Goal: Information Seeking & Learning: Learn about a topic

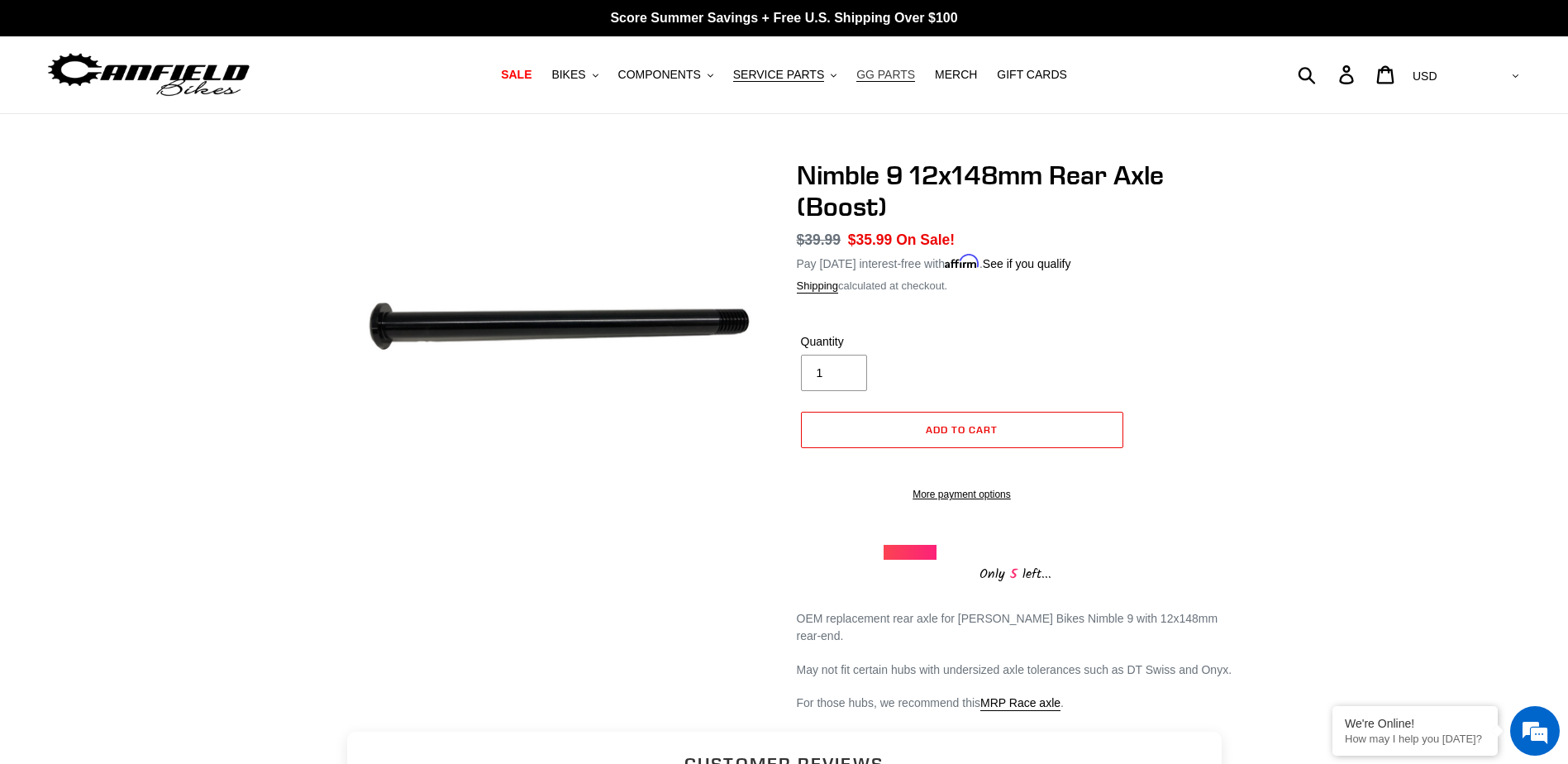
click at [877, 71] on span "GG PARTS" at bounding box center [885, 75] width 59 height 14
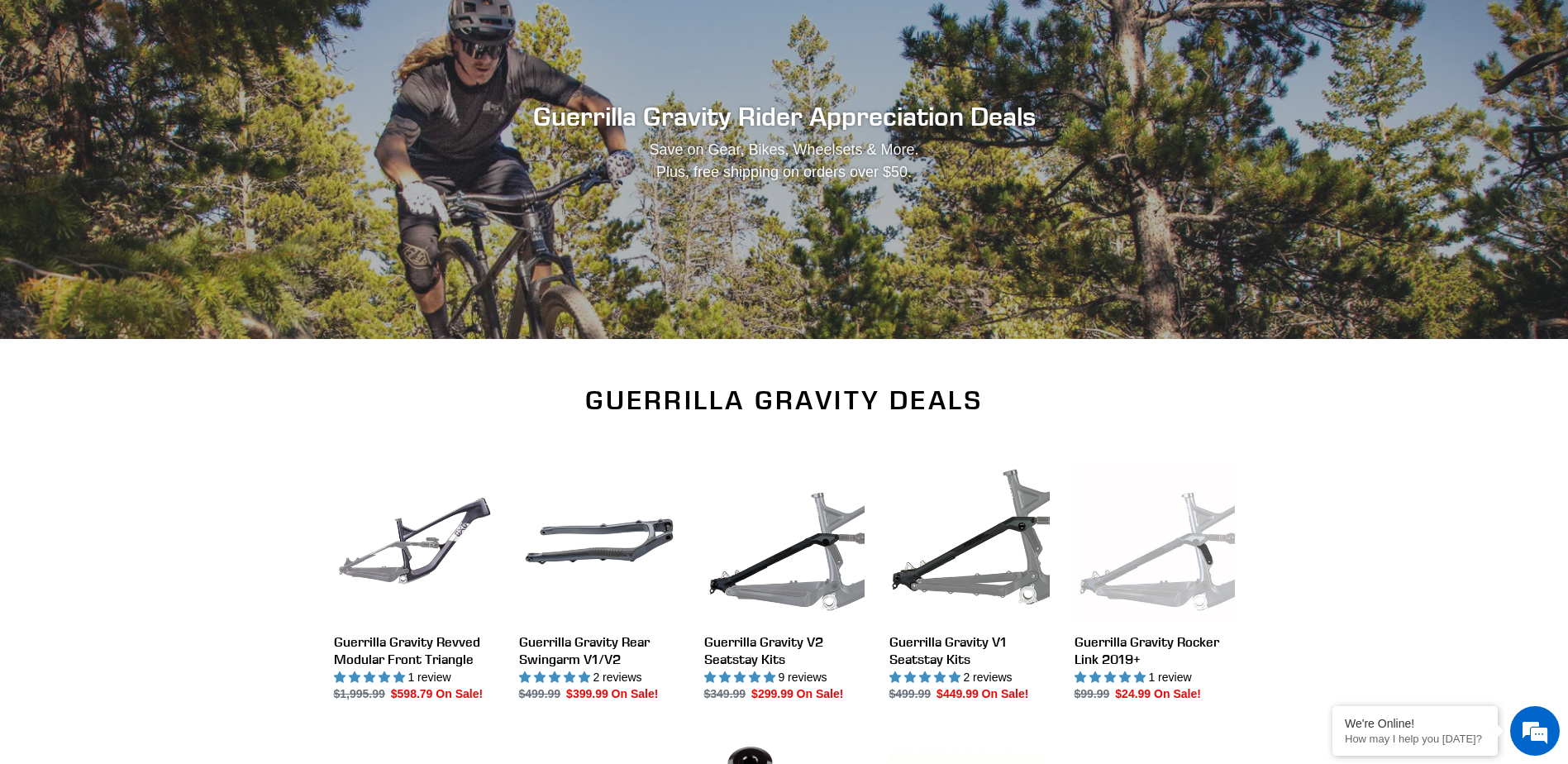
scroll to position [331, 0]
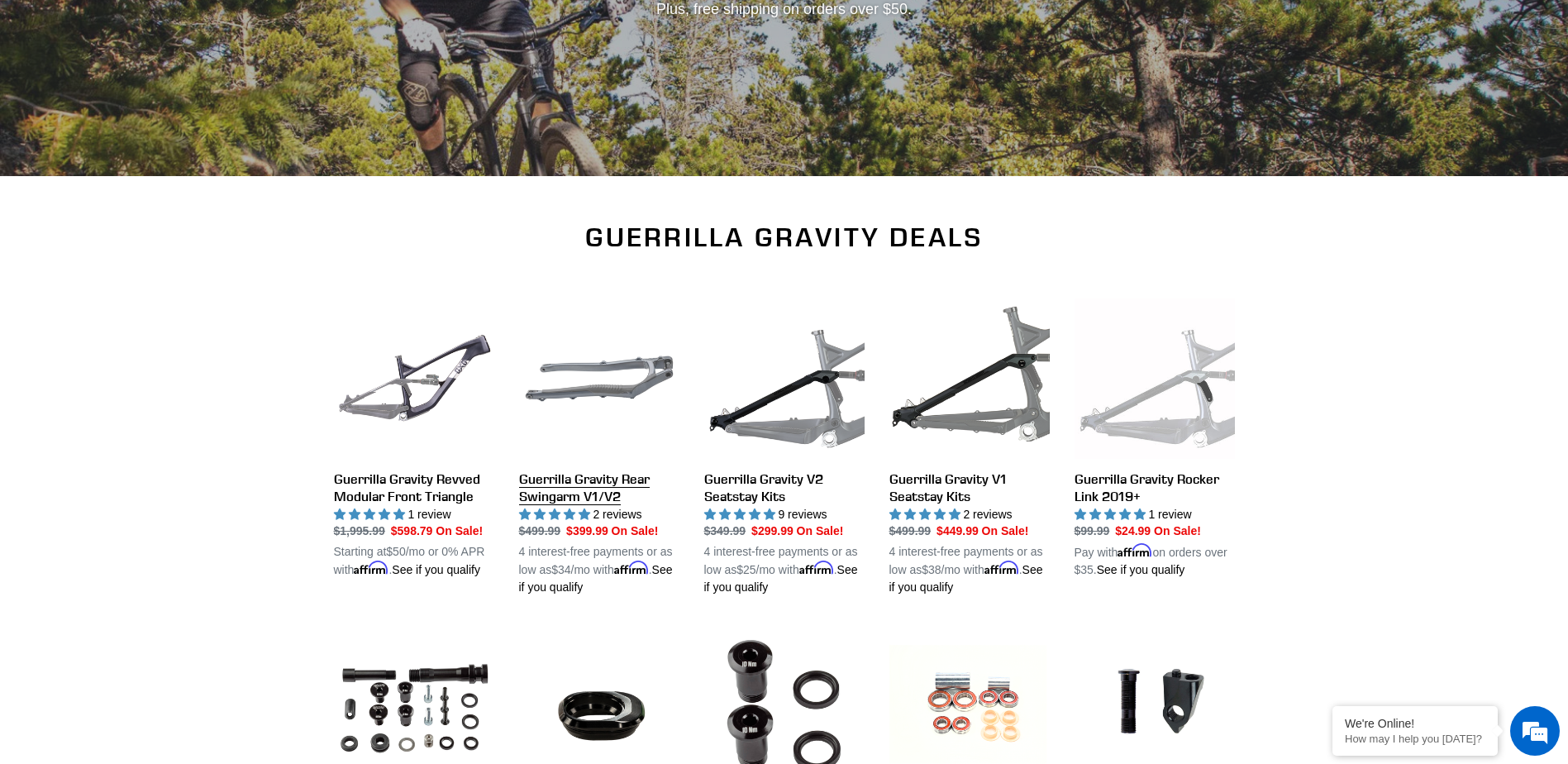
click at [593, 492] on link "Guerrilla Gravity Rear Swingarm V1/V2" at bounding box center [599, 448] width 160 height 299
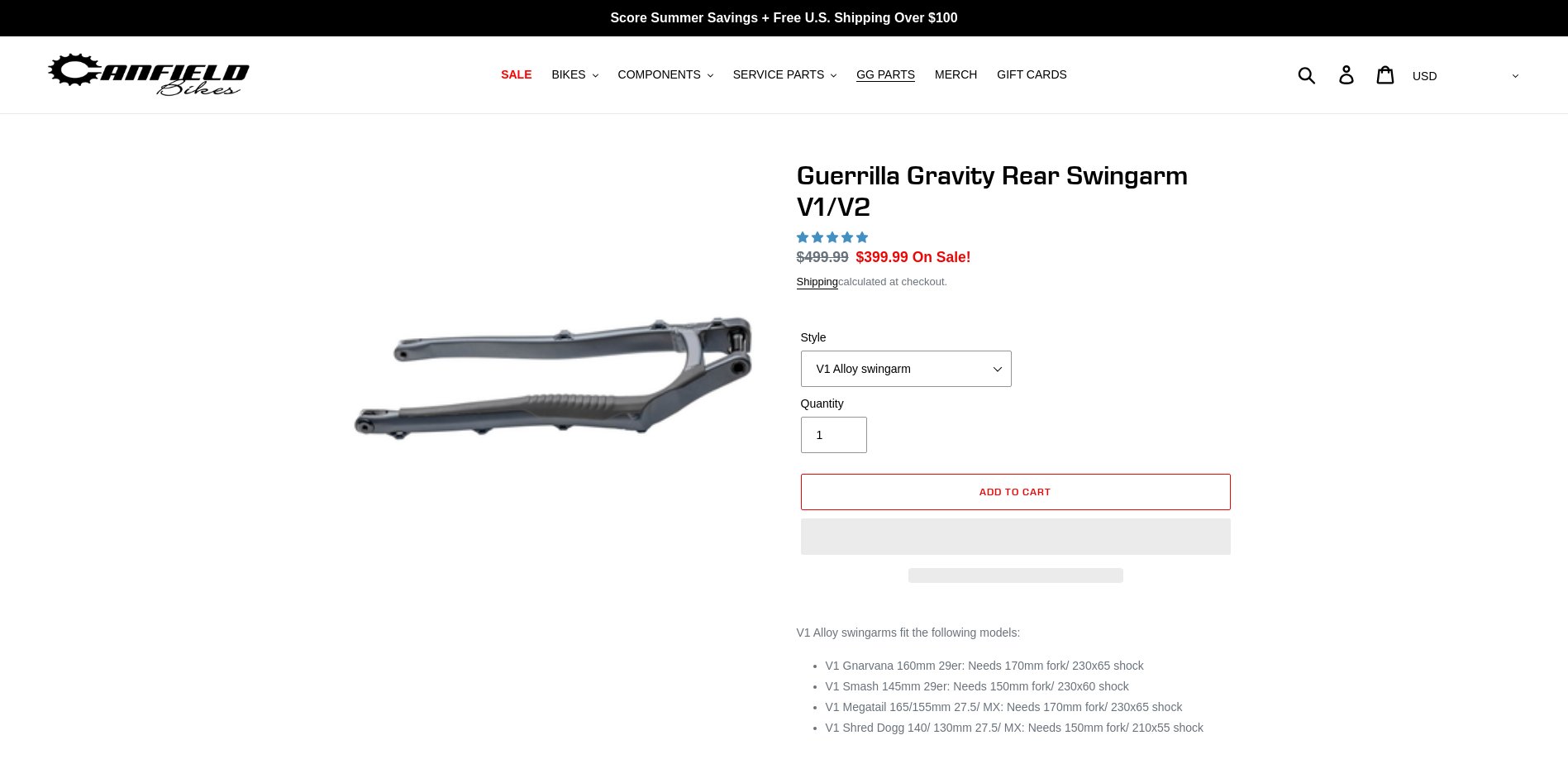
select select "highest-rating"
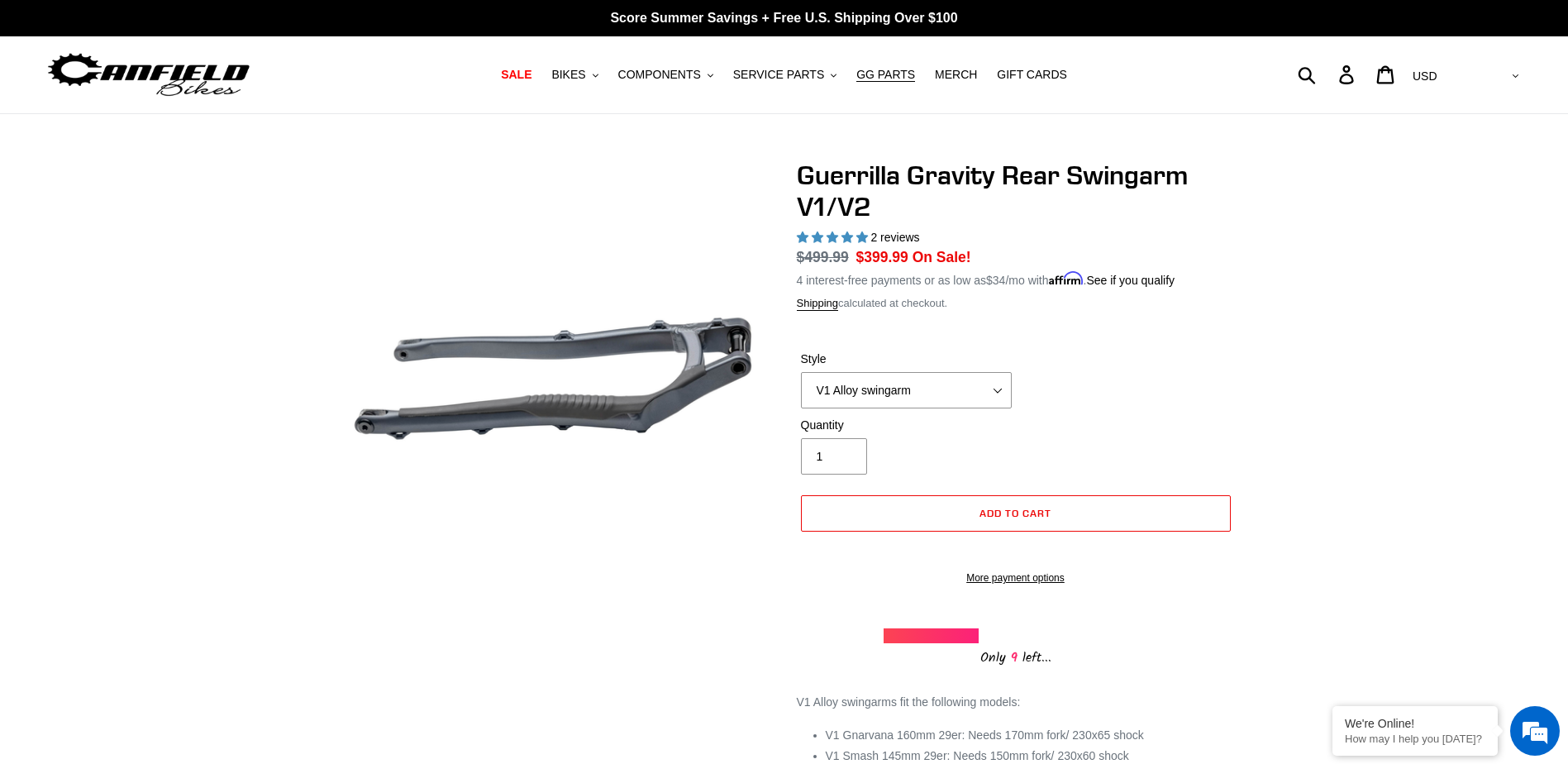
click at [197, 459] on div "Guerrilla Gravity Rear Swingarm V1/V2 2 reviews Regular price $499.99 Sale pric…" at bounding box center [784, 575] width 1568 height 831
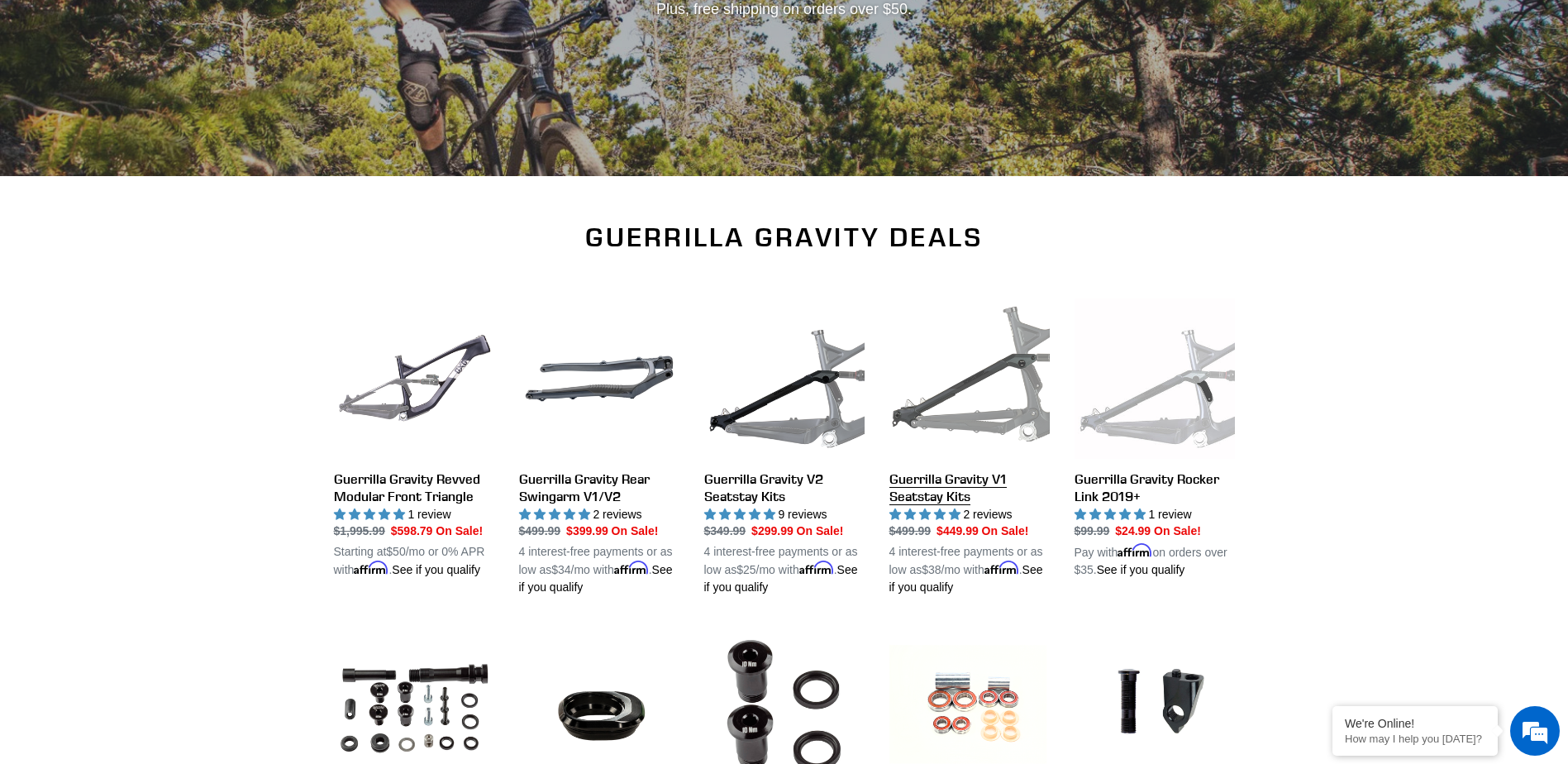
click at [949, 487] on link "Guerrilla Gravity V1 Seatstay Kits" at bounding box center [969, 448] width 160 height 299
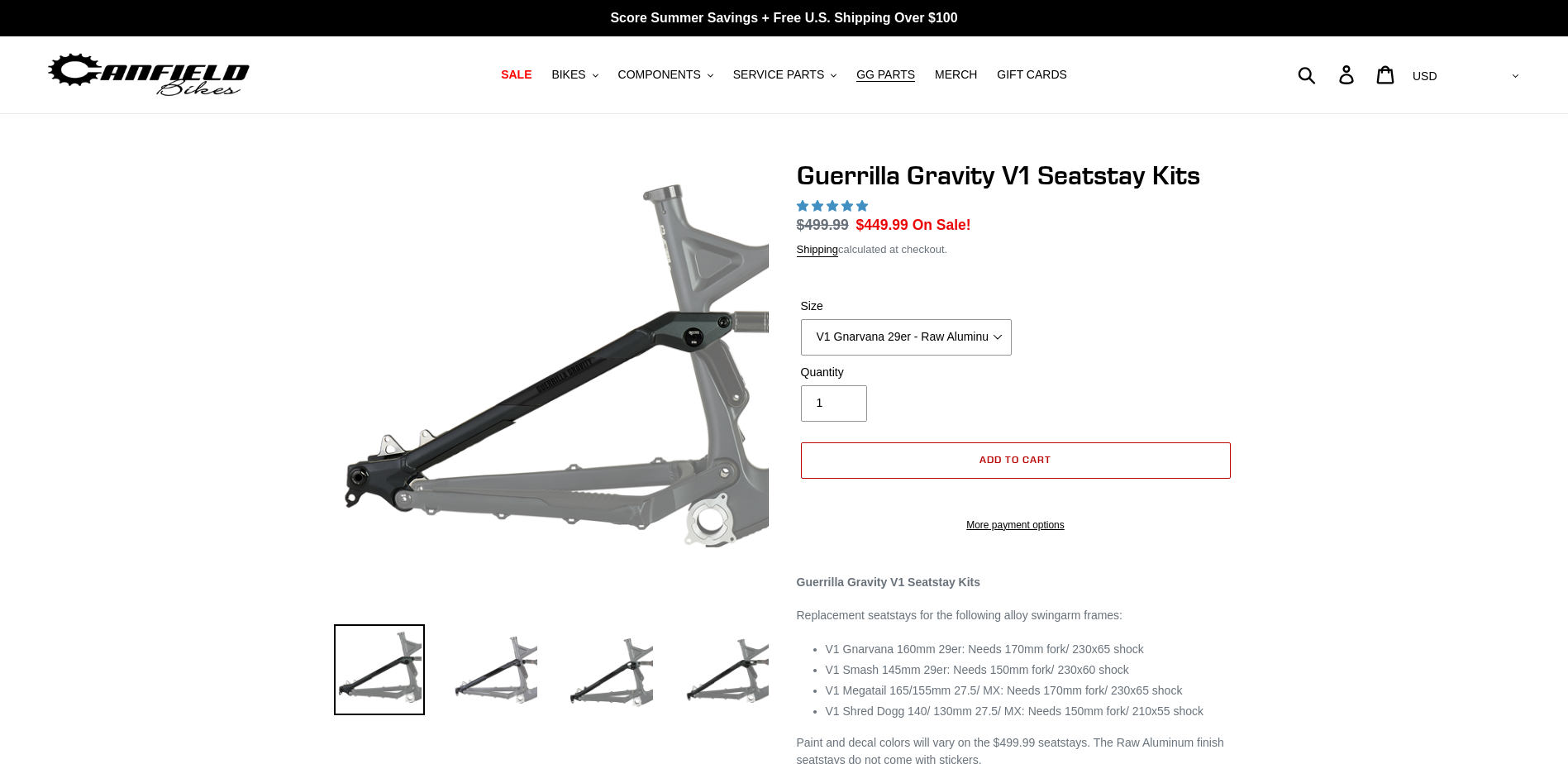
select select "highest-rating"
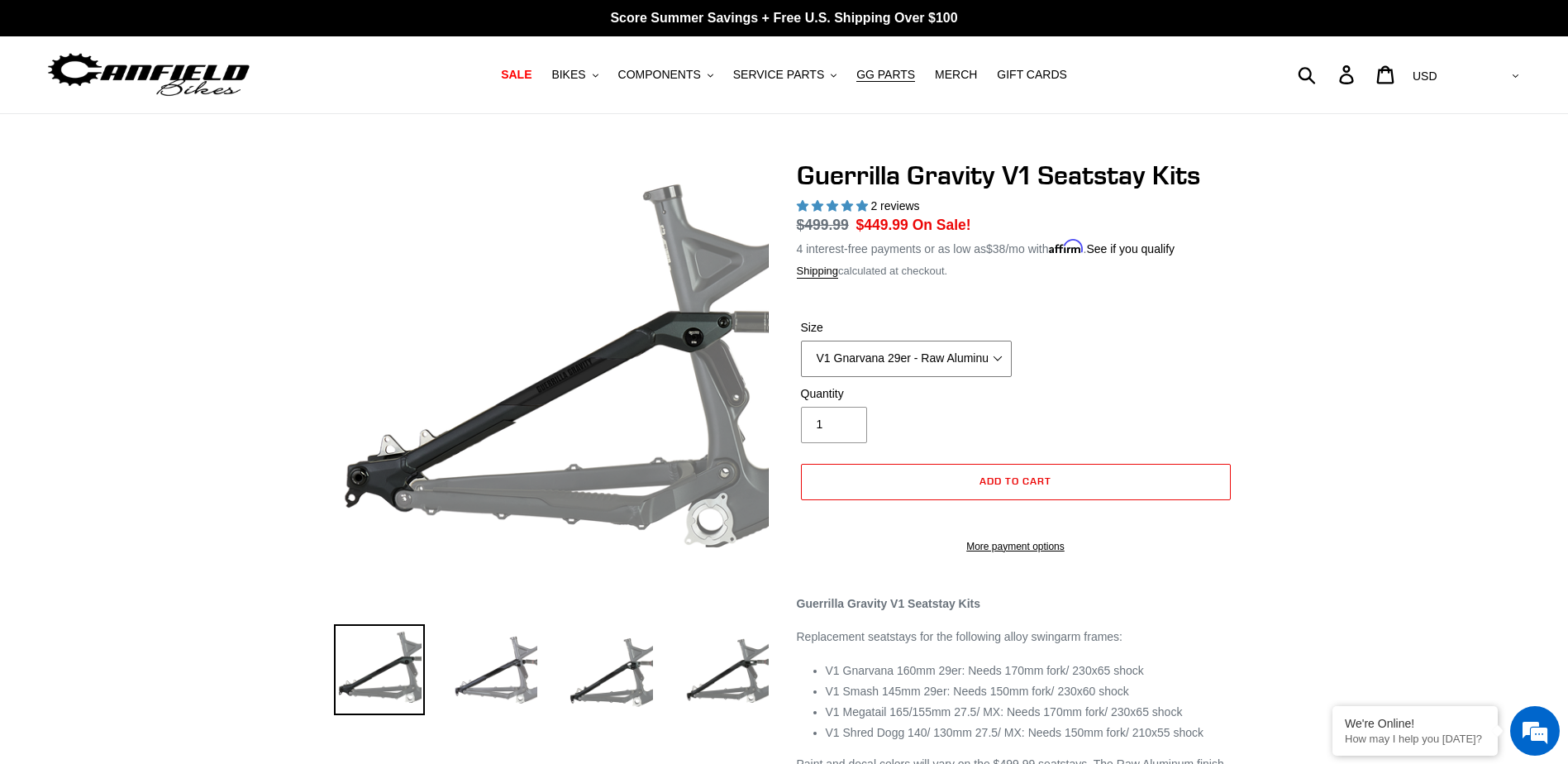
click at [971, 357] on select "V1 Gnarvana 29er V1 Gnarvana 29er - Raw Aluminum V1 Megatail 27.5/ MX - Raw Alu…" at bounding box center [906, 358] width 211 height 36
click at [801, 340] on select "V1 Gnarvana 29er V1 Gnarvana 29er - Raw Aluminum V1 Megatail 27.5/ MX - Raw Alu…" at bounding box center [906, 358] width 211 height 36
click at [933, 355] on select "V1 Gnarvana 29er V1 Gnarvana 29er - Raw Aluminum V1 Megatail 27.5/ MX - Raw Alu…" at bounding box center [906, 358] width 211 height 36
click at [801, 340] on select "V1 Gnarvana 29er V1 Gnarvana 29er - Raw Aluminum V1 Megatail 27.5/ MX - Raw Alu…" at bounding box center [906, 358] width 211 height 36
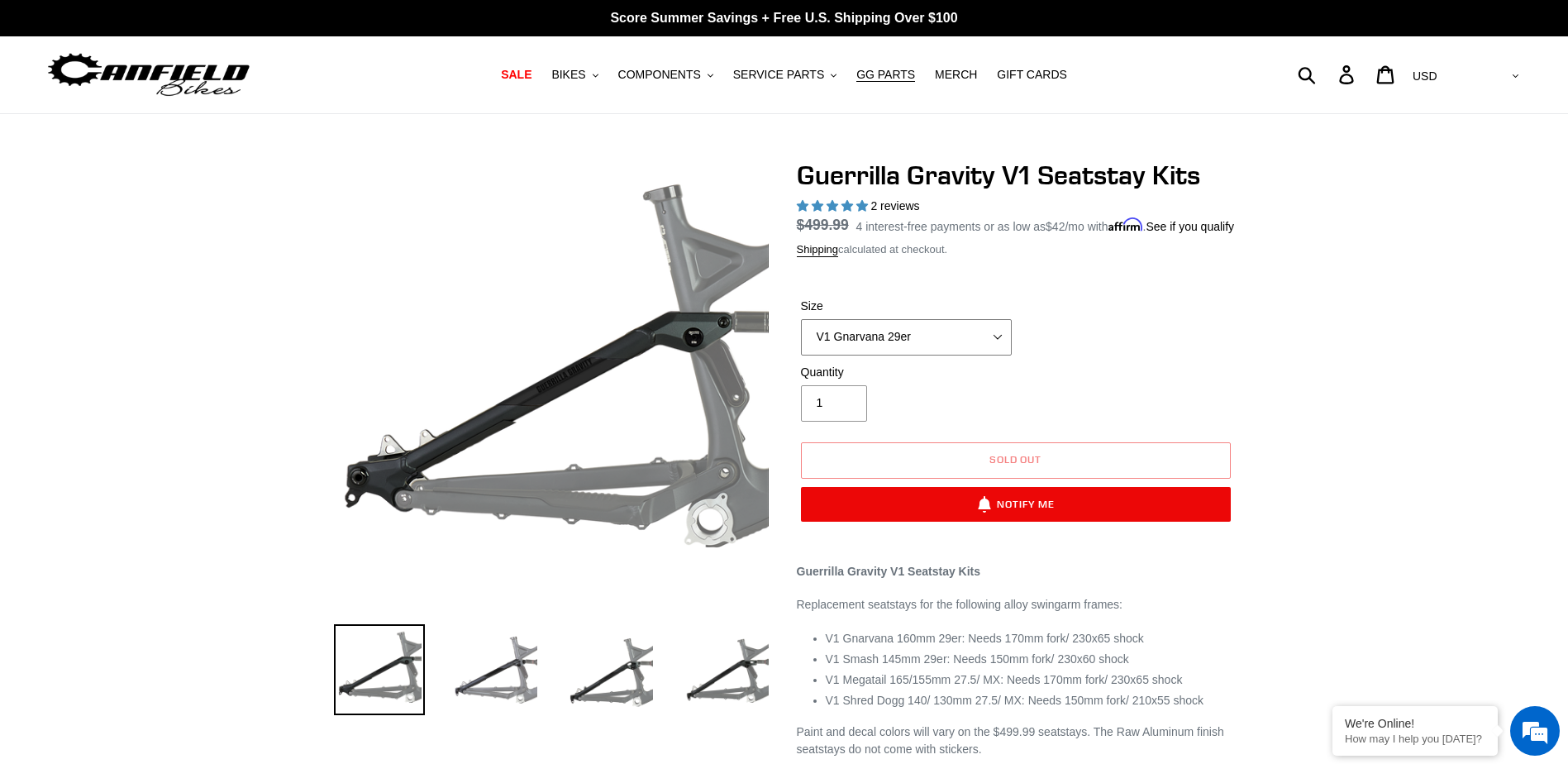
click at [941, 354] on select "V1 Gnarvana 29er V1 Gnarvana 29er - Raw Aluminum V1 Megatail 27.5/ MX - Raw Alu…" at bounding box center [906, 338] width 211 height 36
select select "V1 Gnarvana 29er - Raw Aluminum"
click at [801, 338] on select "V1 Gnarvana 29er V1 Gnarvana 29er - Raw Aluminum V1 Megatail 27.5/ MX - Raw Alu…" at bounding box center [906, 338] width 211 height 36
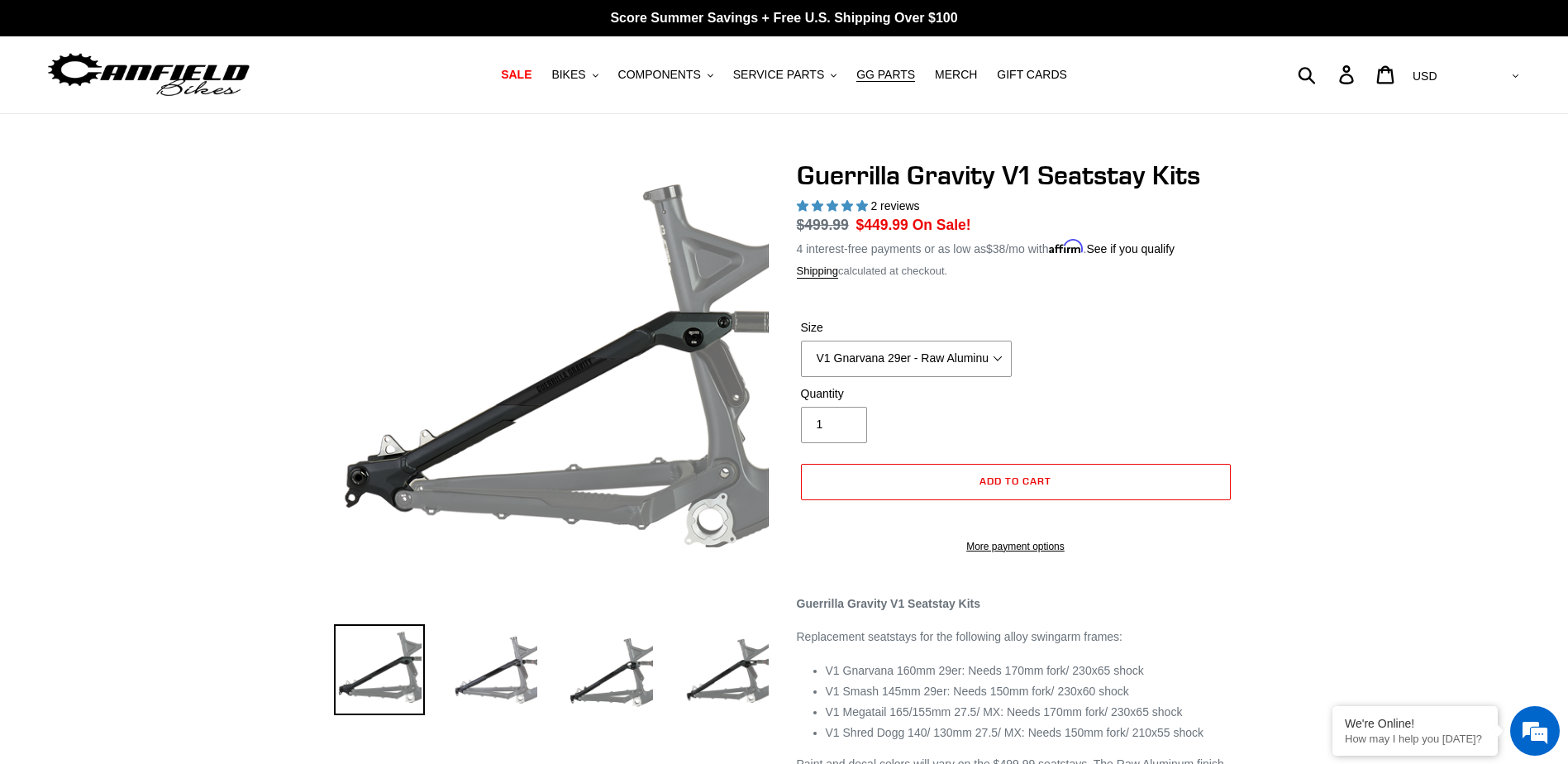
click at [136, 465] on div "Previous slide" at bounding box center [784, 509] width 1568 height 699
click at [319, 272] on div "Previous slide" at bounding box center [541, 440] width 463 height 562
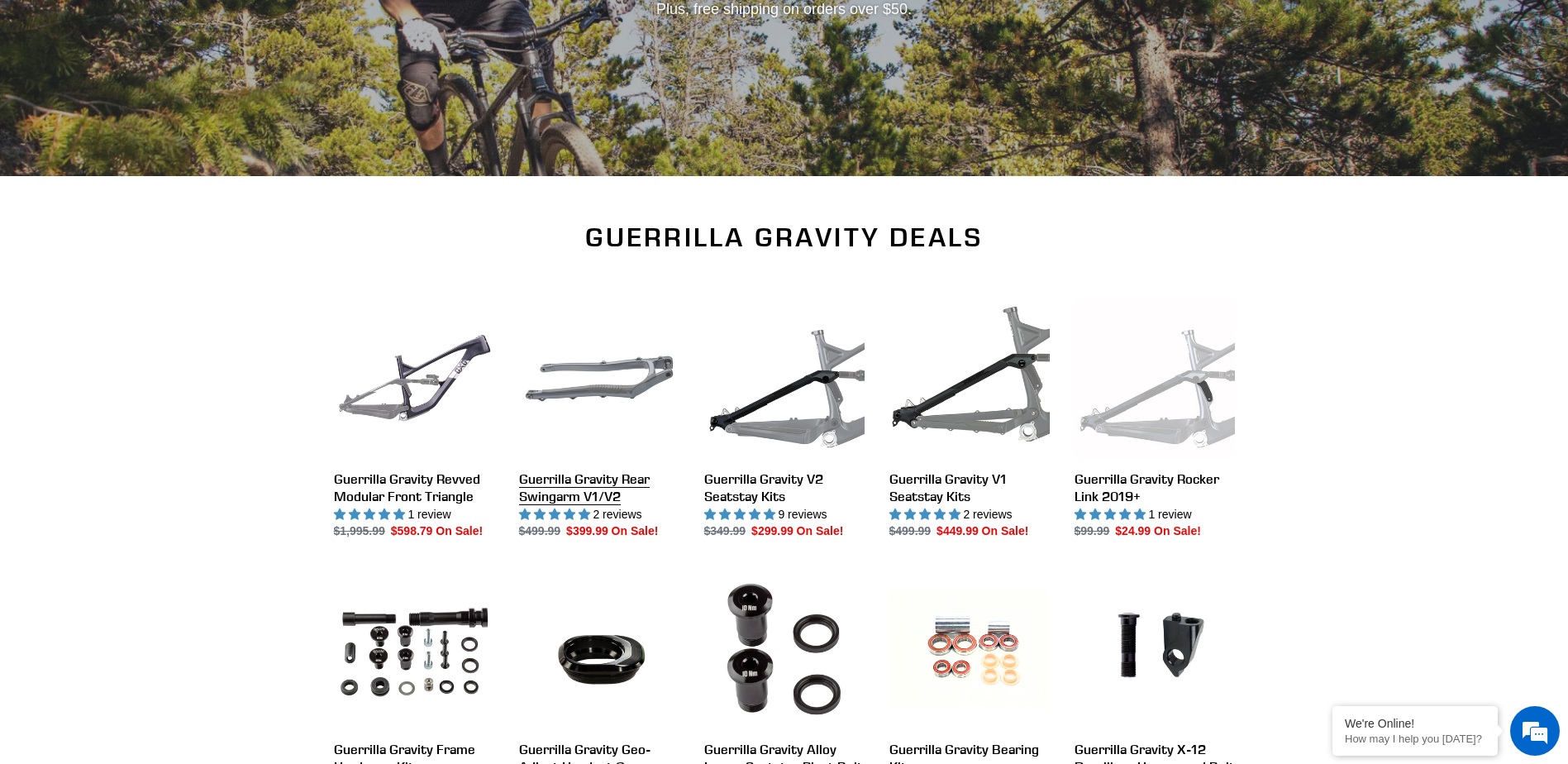
click at [633, 397] on link "Guerrilla Gravity Rear Swingarm V1/V2" at bounding box center [599, 420] width 160 height 242
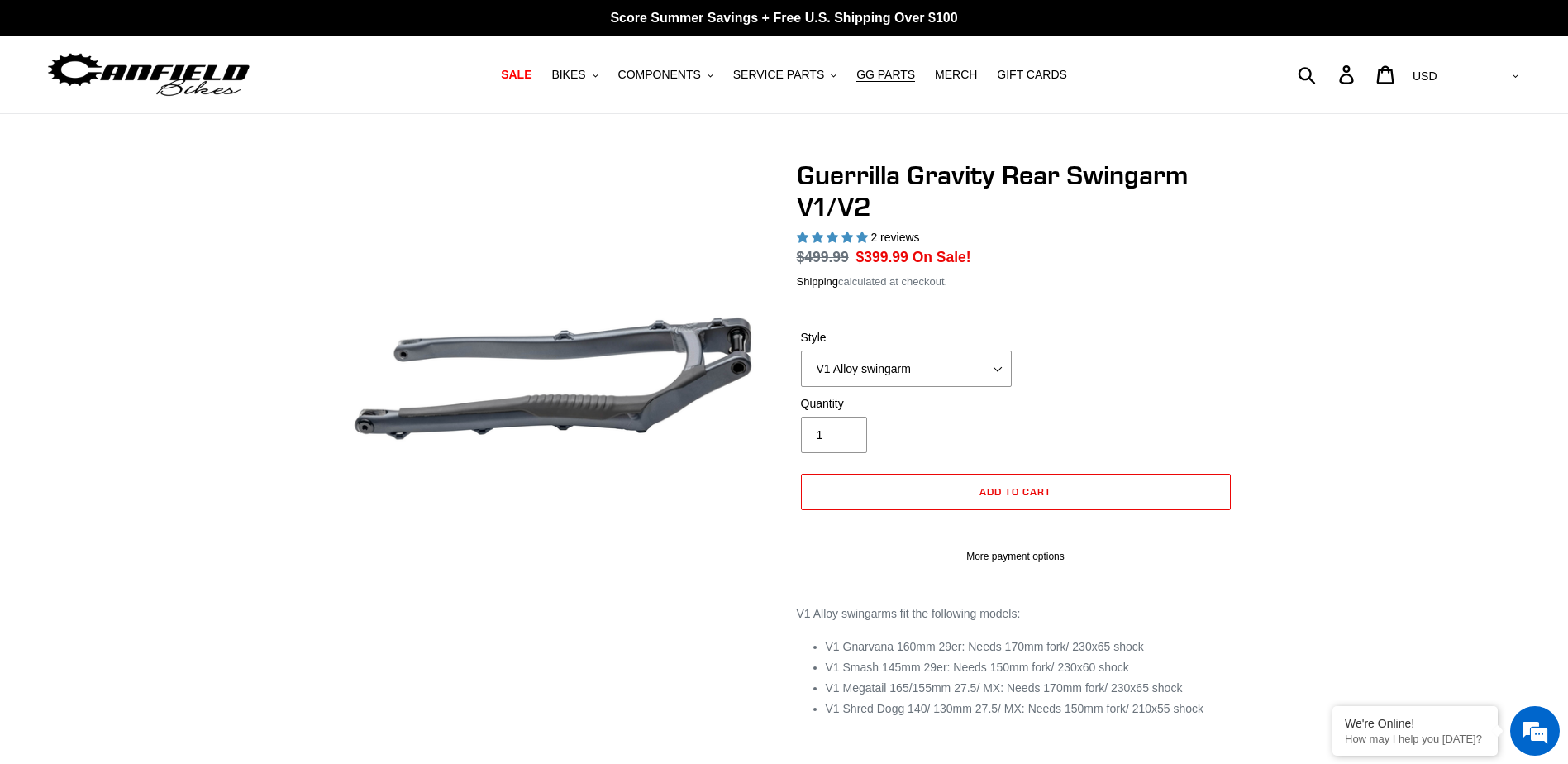
select select "highest-rating"
